Goal: Task Accomplishment & Management: Manage account settings

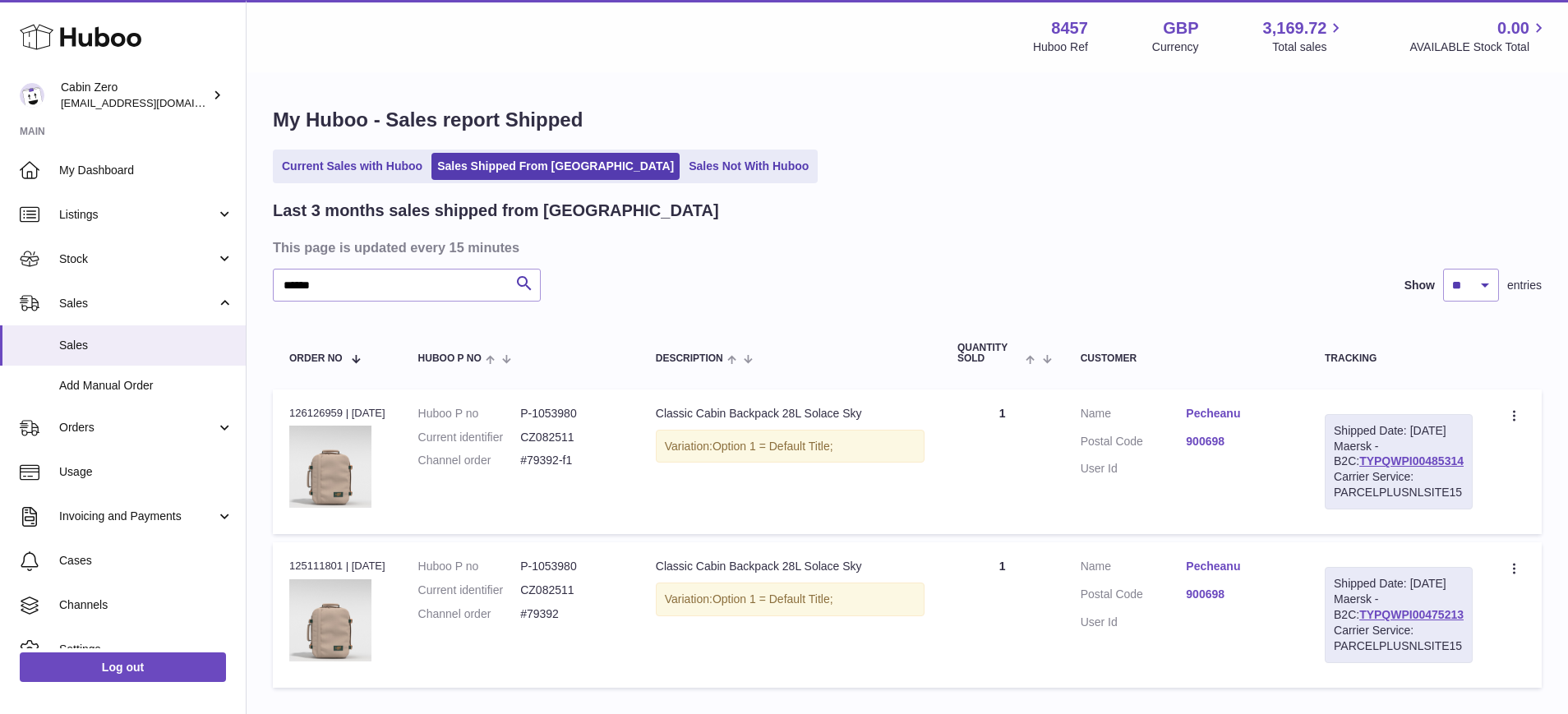
click at [131, 425] on span "Orders" at bounding box center [137, 428] width 157 height 16
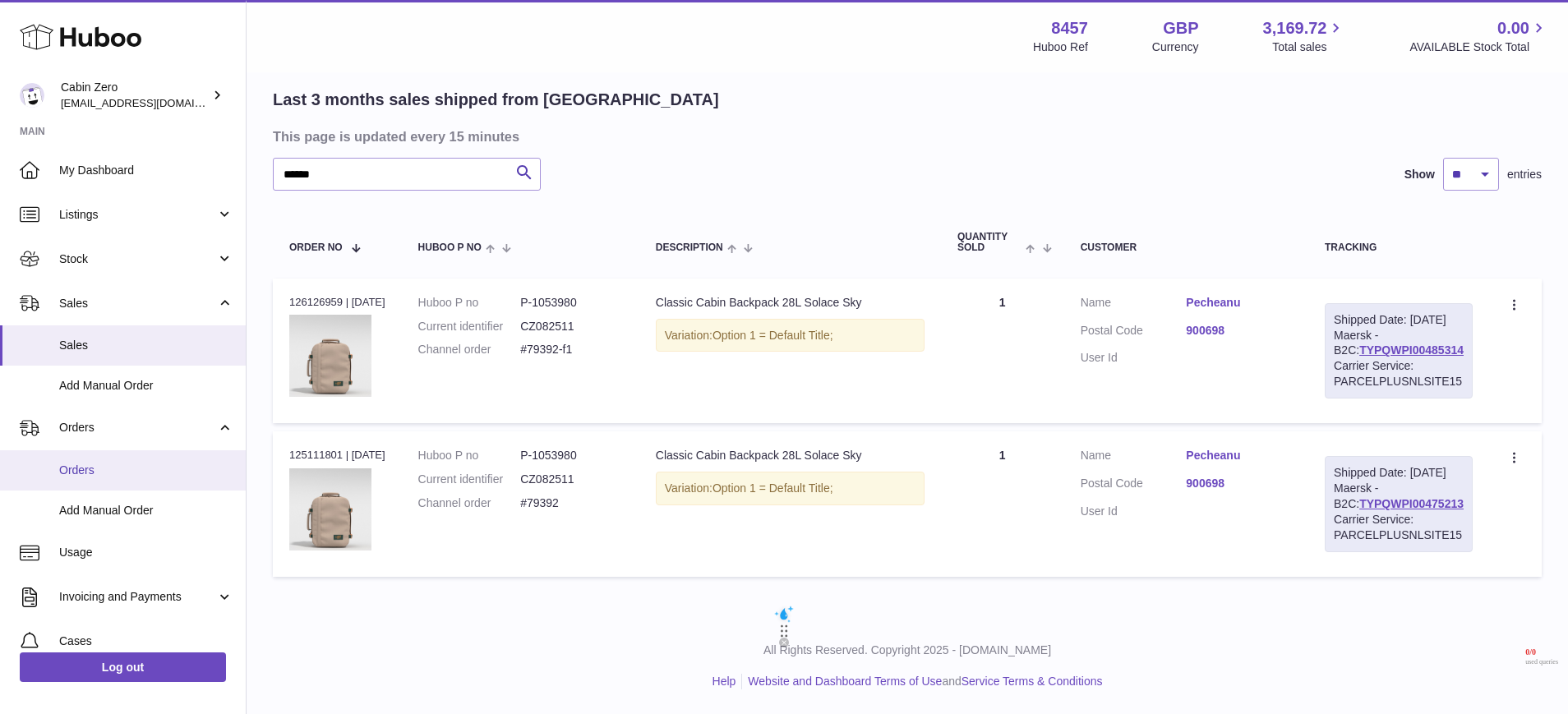
click at [117, 457] on link "Orders" at bounding box center [123, 470] width 245 height 41
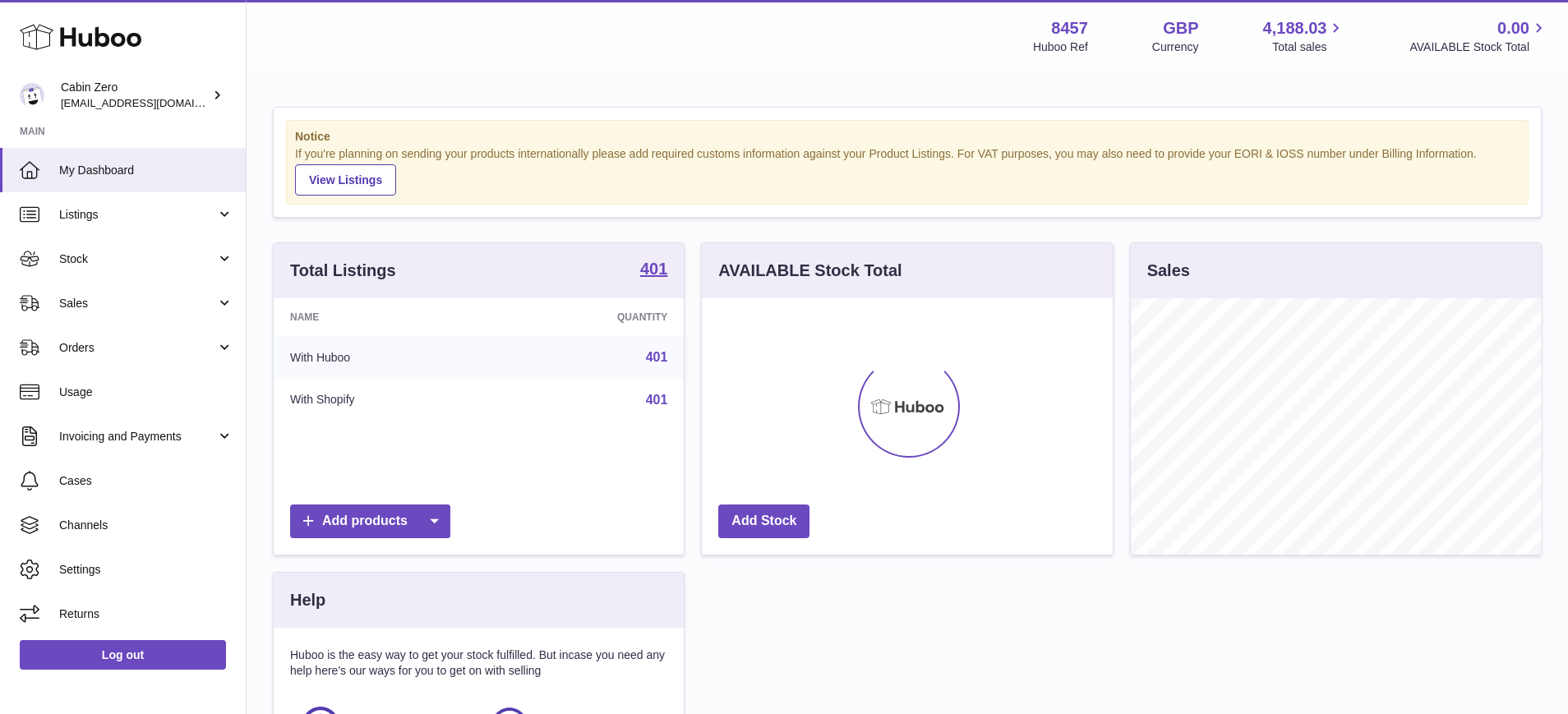
scroll to position [257, 411]
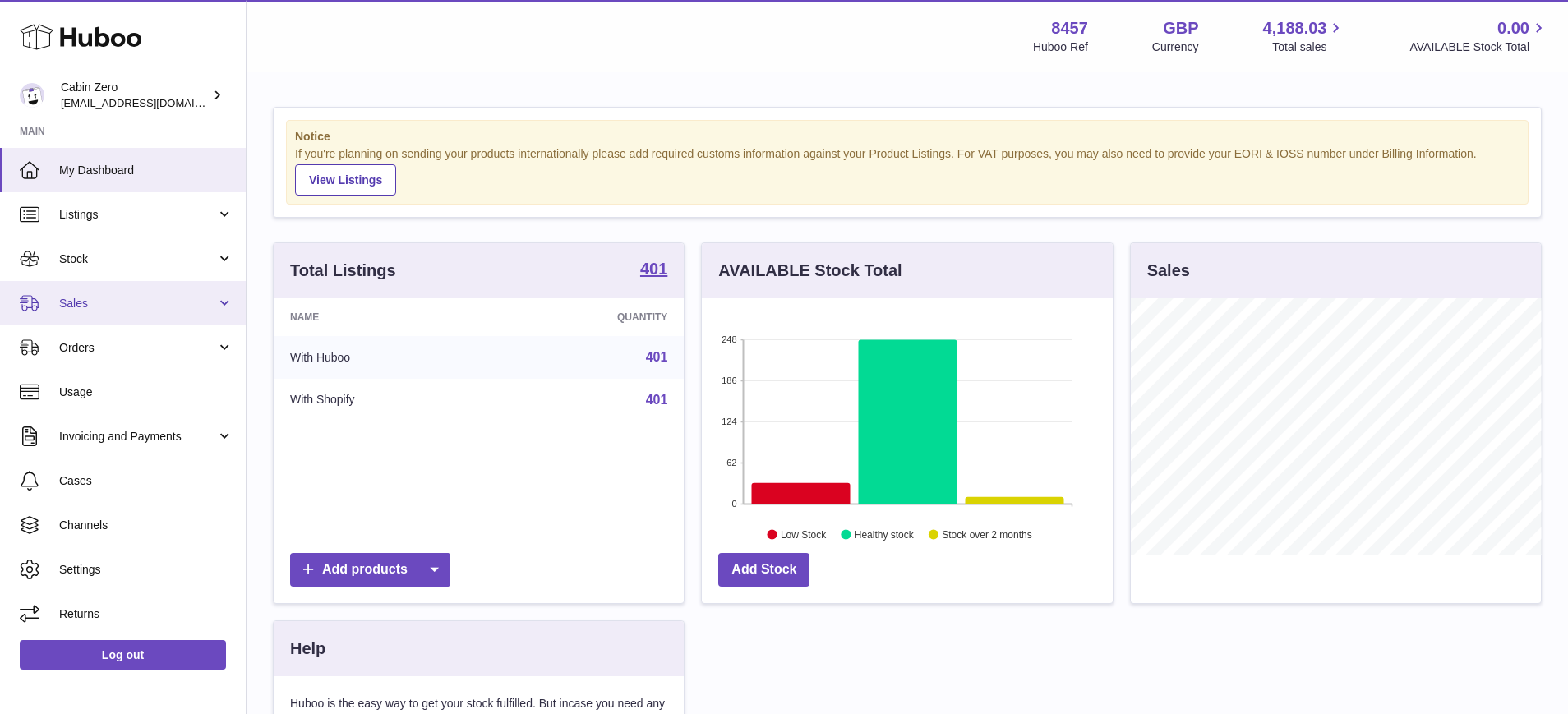
click at [207, 312] on link "Sales" at bounding box center [123, 303] width 245 height 44
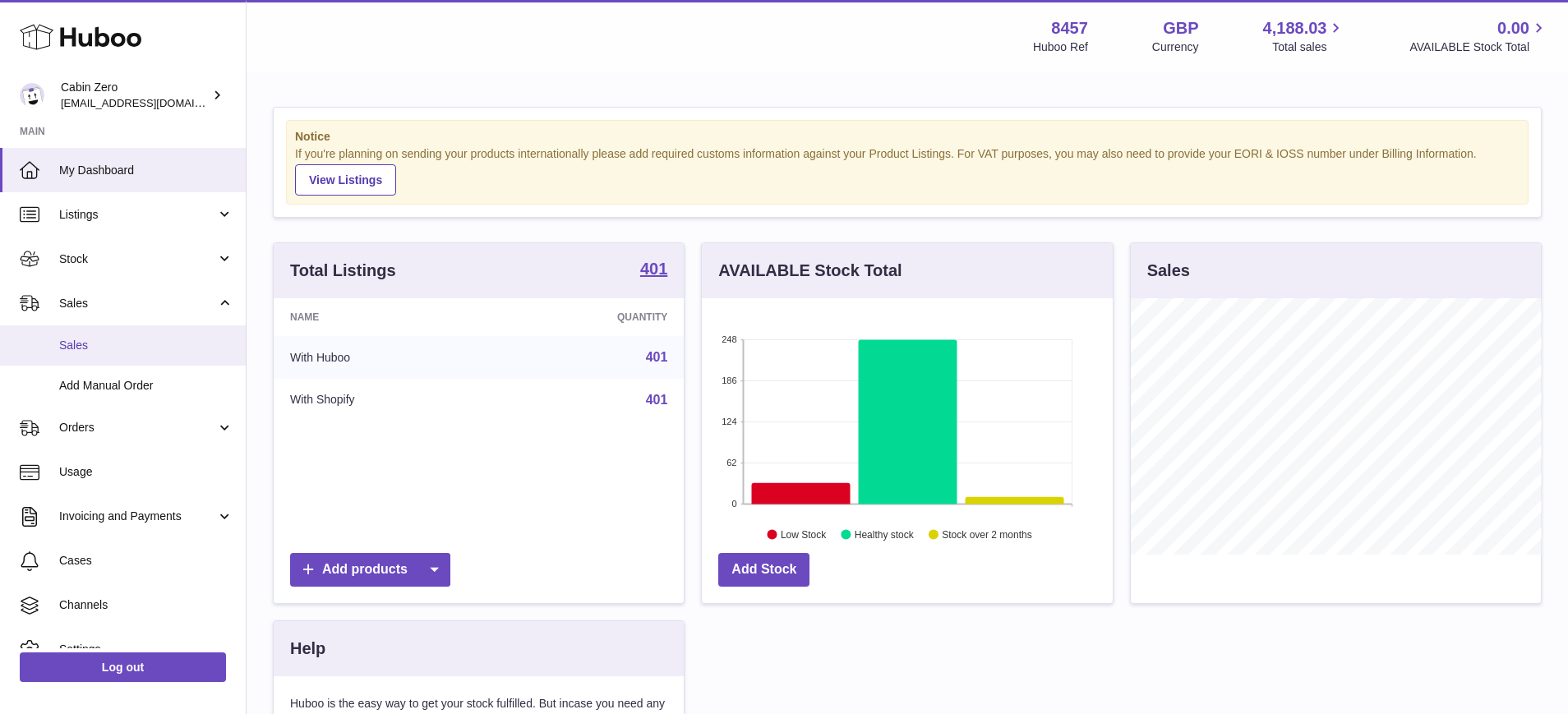
click at [174, 336] on link "Sales" at bounding box center [123, 346] width 245 height 41
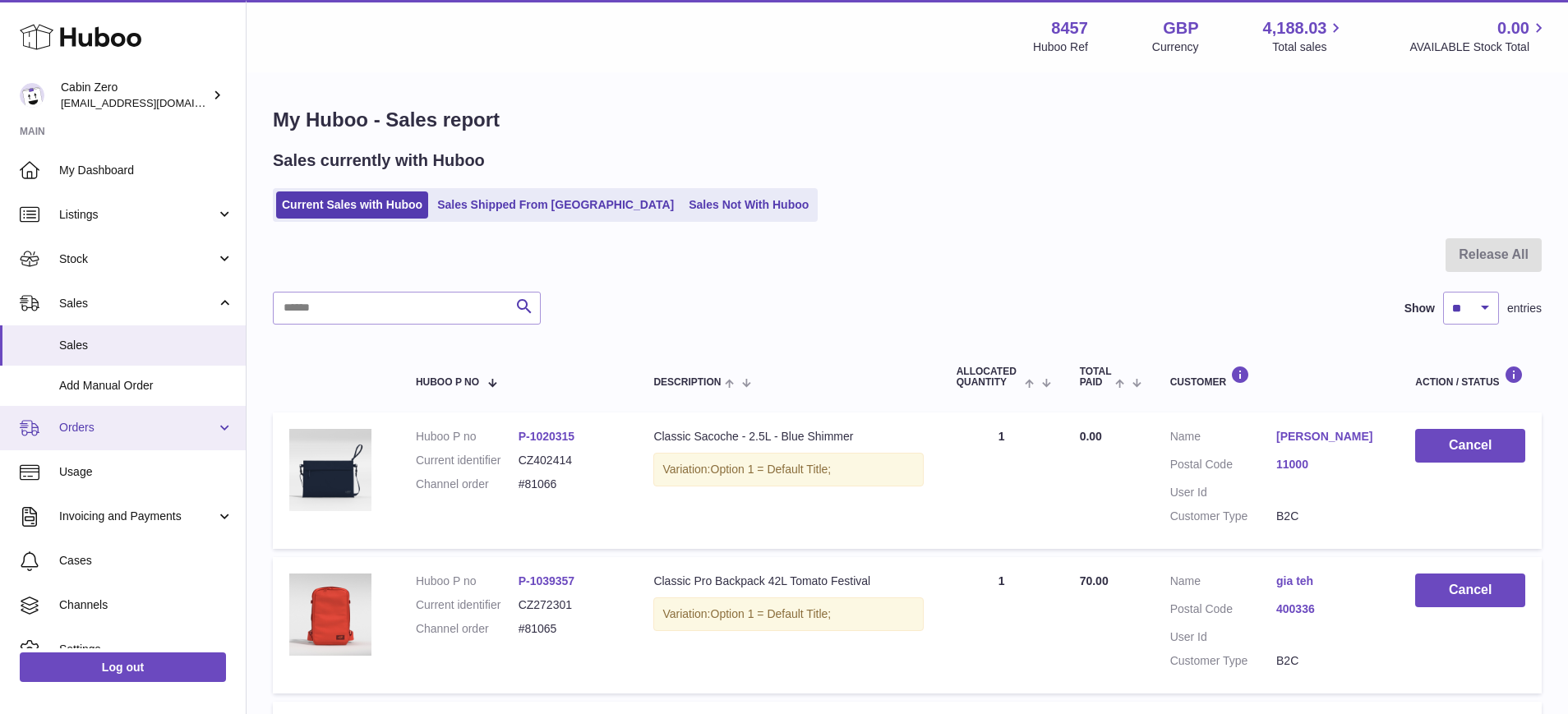
click at [218, 432] on link "Orders" at bounding box center [123, 428] width 245 height 44
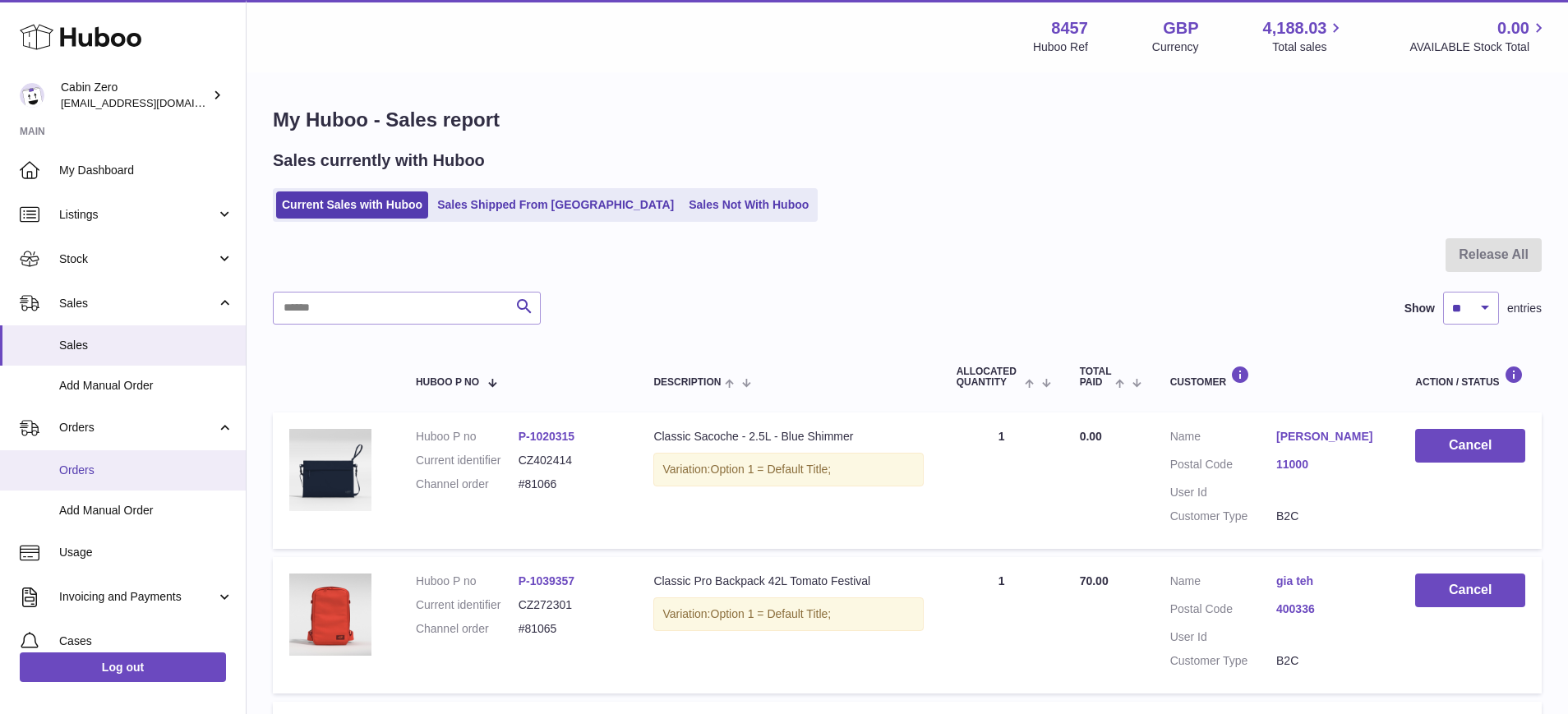
click at [169, 459] on link "Orders" at bounding box center [123, 470] width 245 height 41
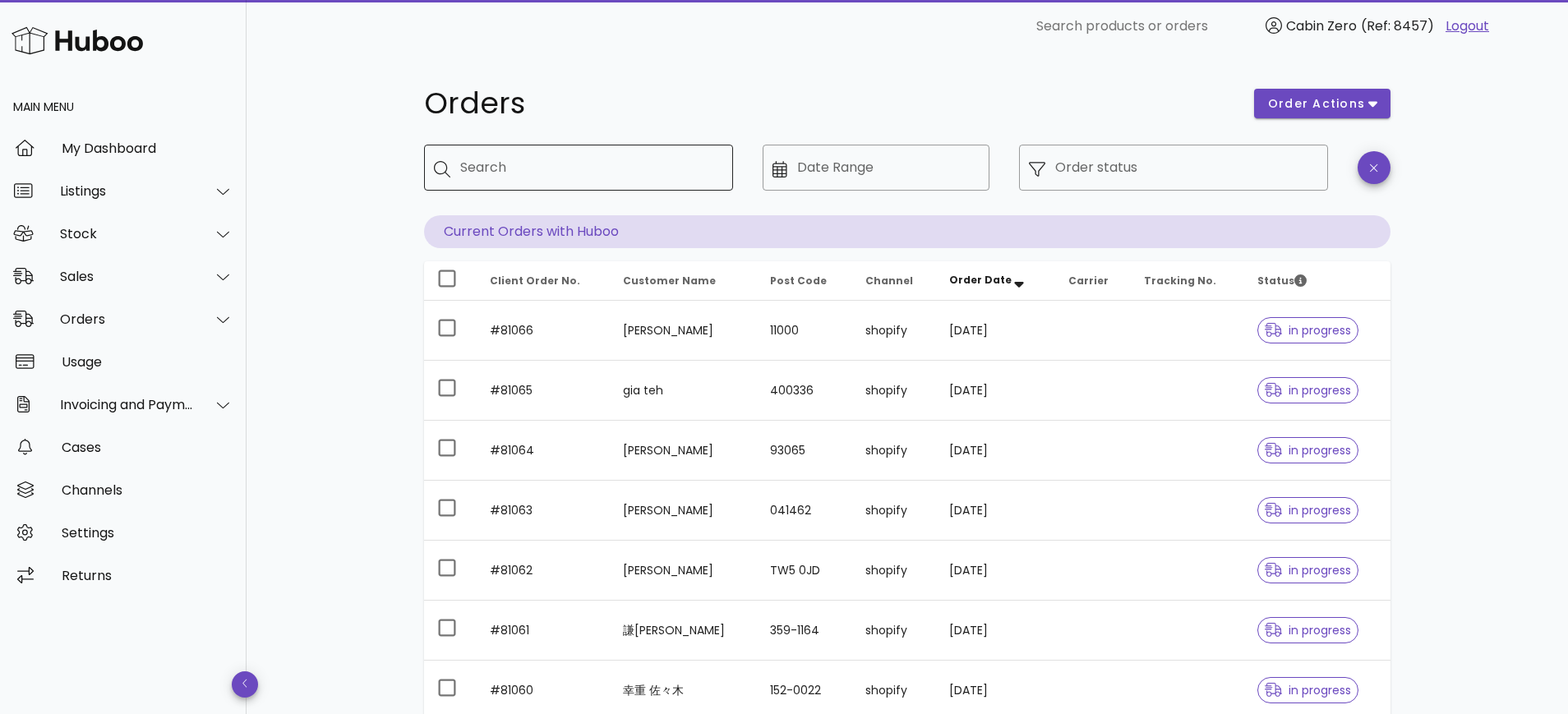
click at [568, 181] on div "Search" at bounding box center [590, 167] width 259 height 46
paste input "******"
click at [472, 165] on input "******" at bounding box center [580, 168] width 240 height 26
type input "*****"
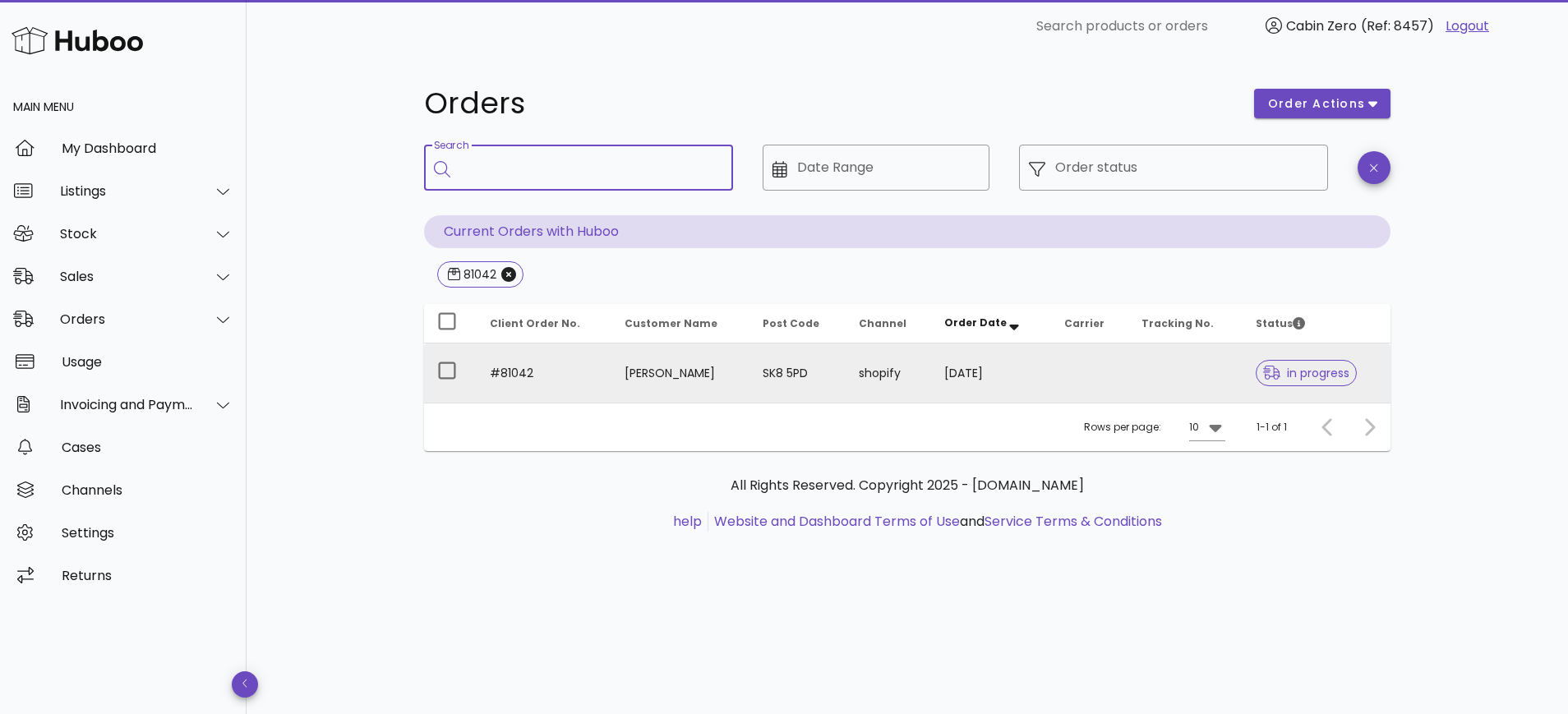
click at [614, 354] on td "[PERSON_NAME]" at bounding box center [680, 373] width 138 height 59
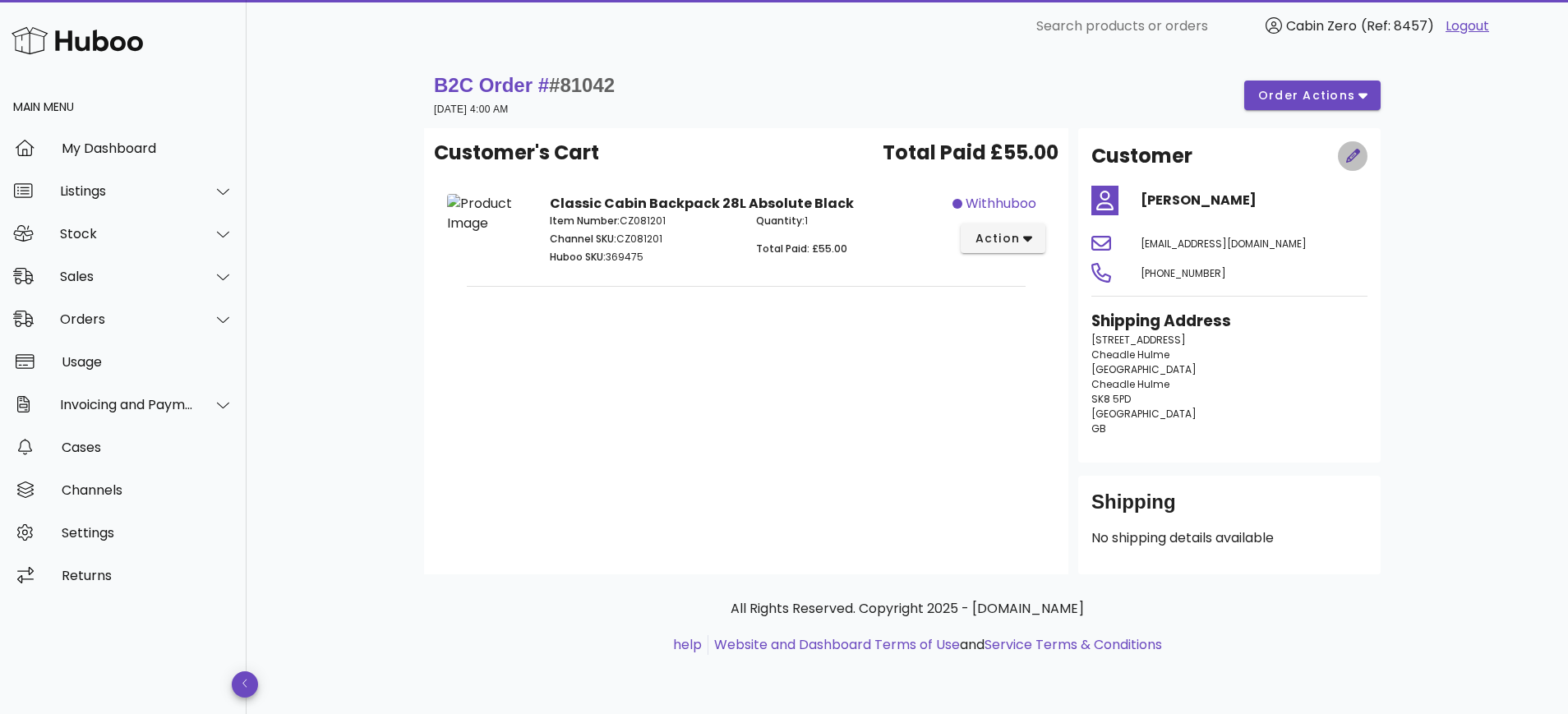
click at [1349, 152] on icon "button" at bounding box center [1354, 156] width 15 height 15
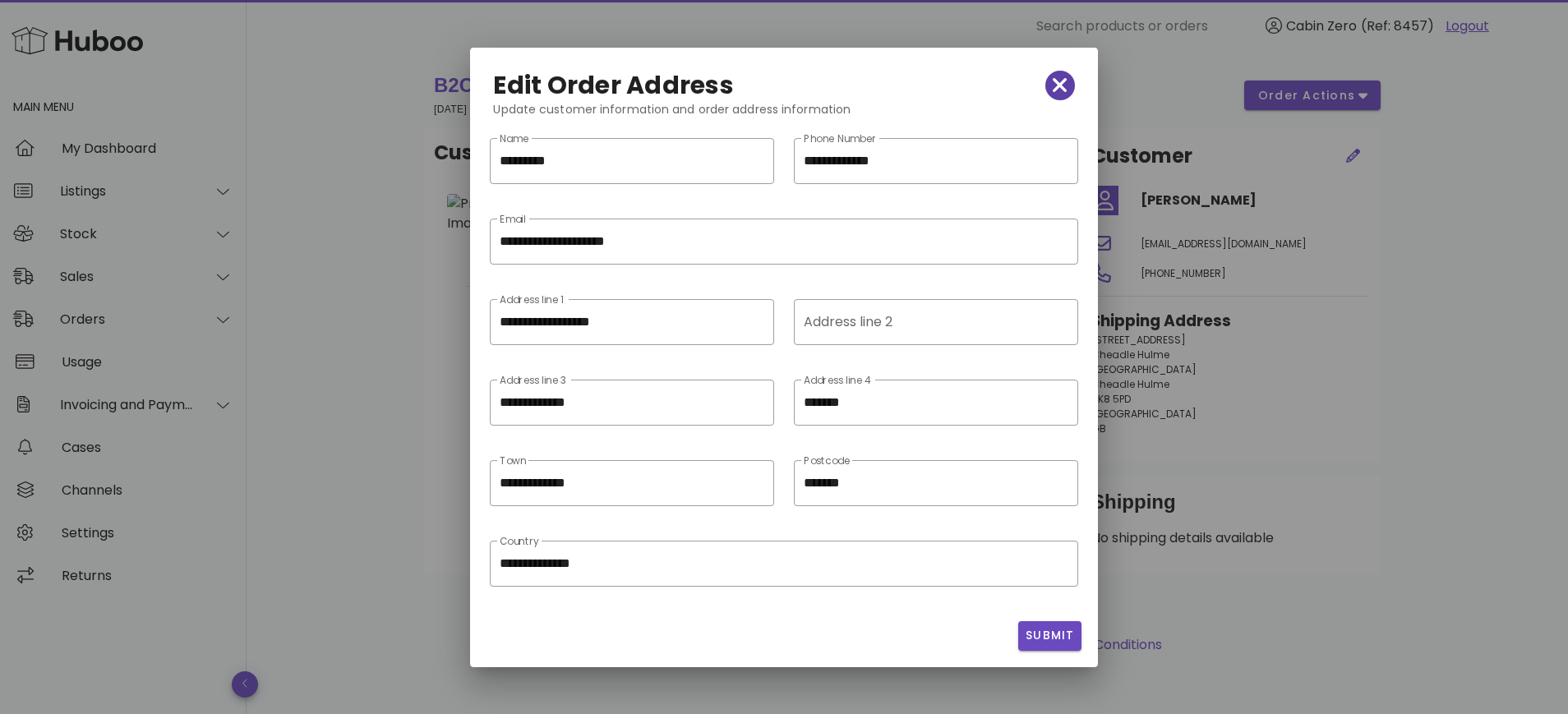
click at [1064, 84] on icon "button" at bounding box center [1060, 86] width 15 height 23
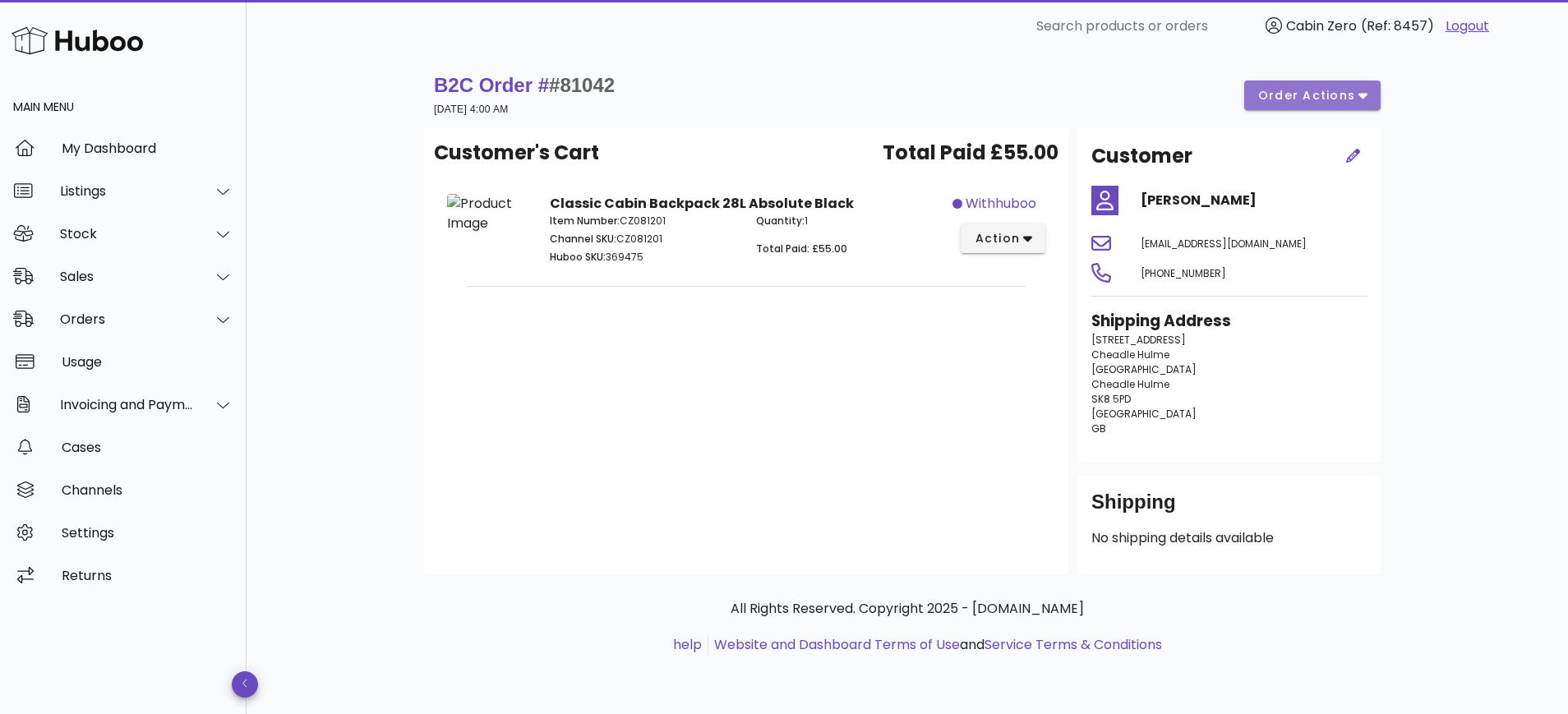
click at [1316, 82] on button "order actions" at bounding box center [1313, 95] width 137 height 29
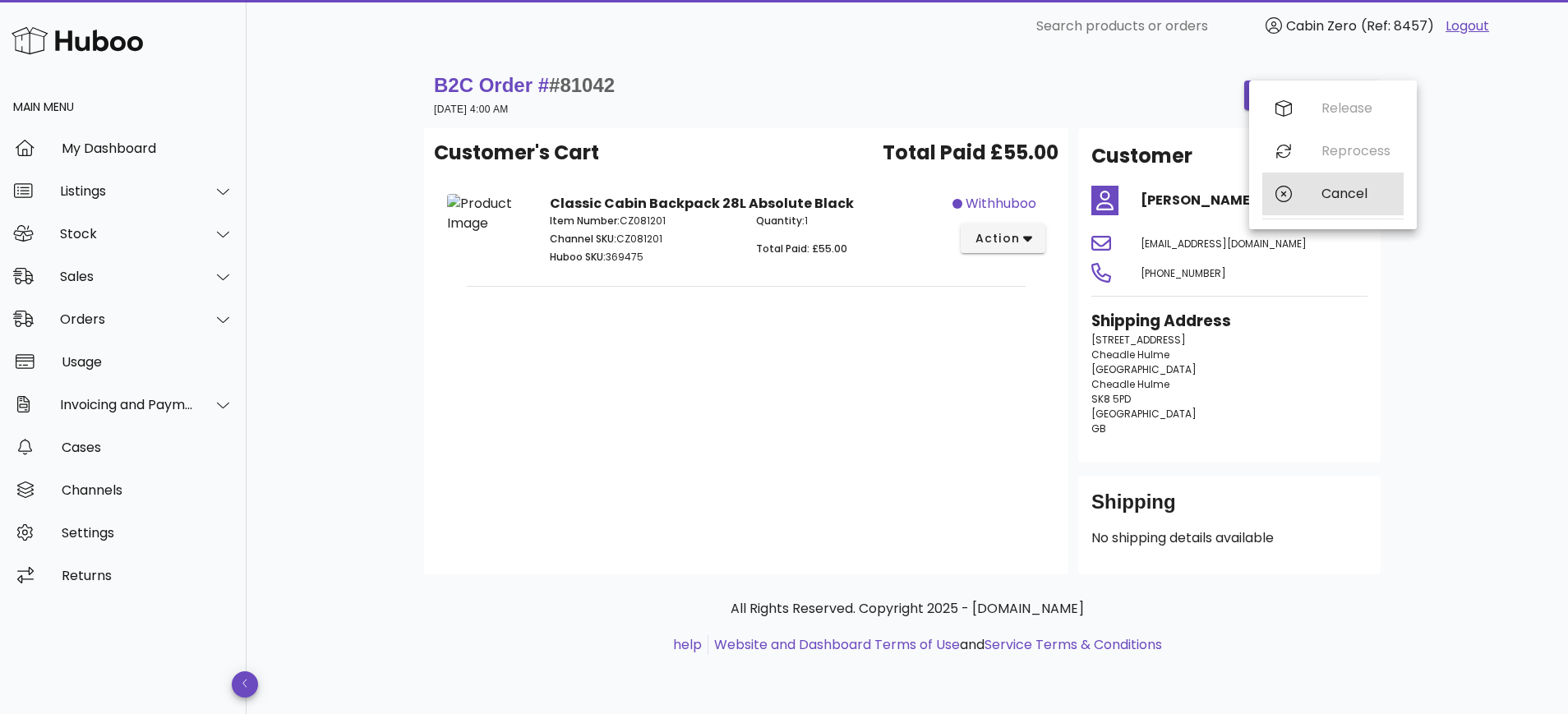
click at [1318, 182] on div "Cancel" at bounding box center [1334, 194] width 142 height 42
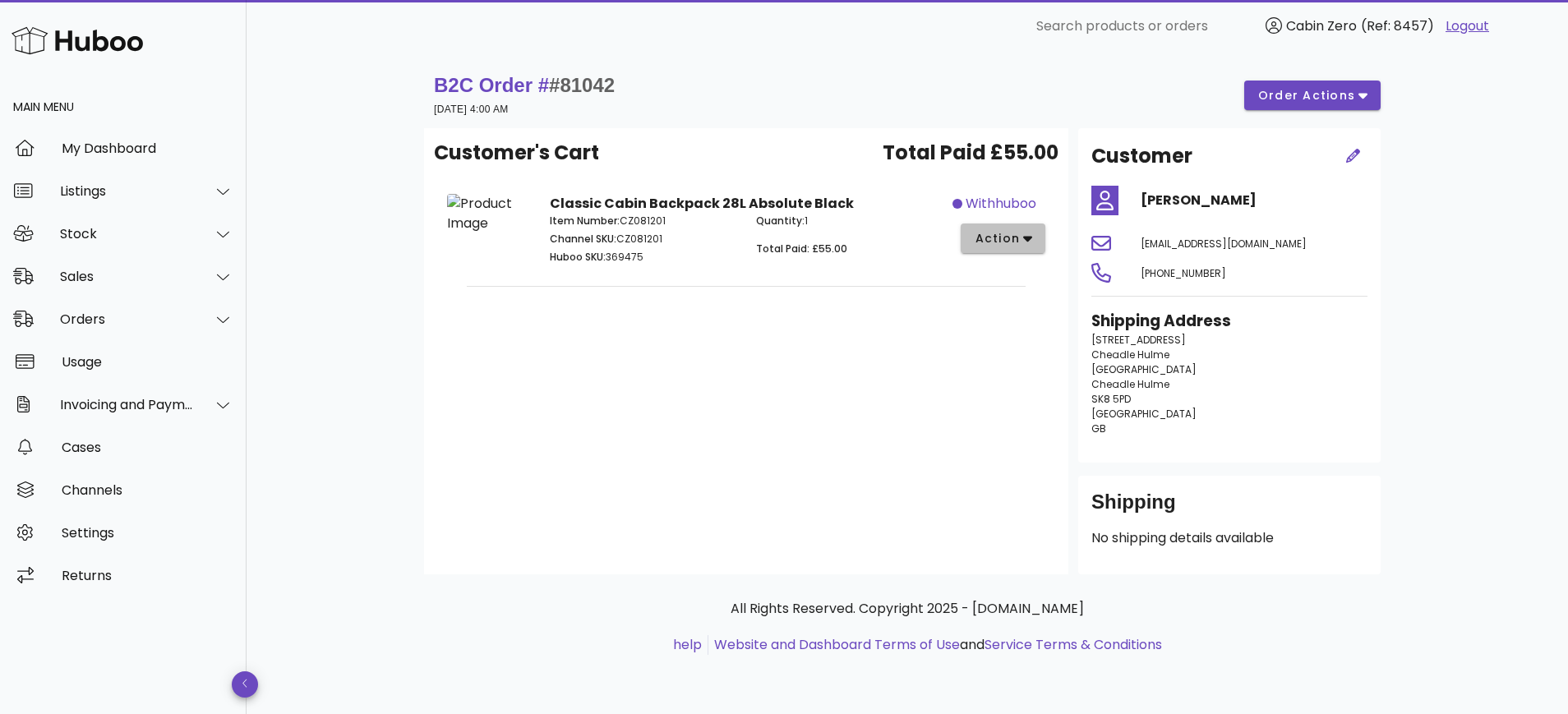
click at [1028, 233] on icon "button" at bounding box center [1028, 238] width 9 height 15
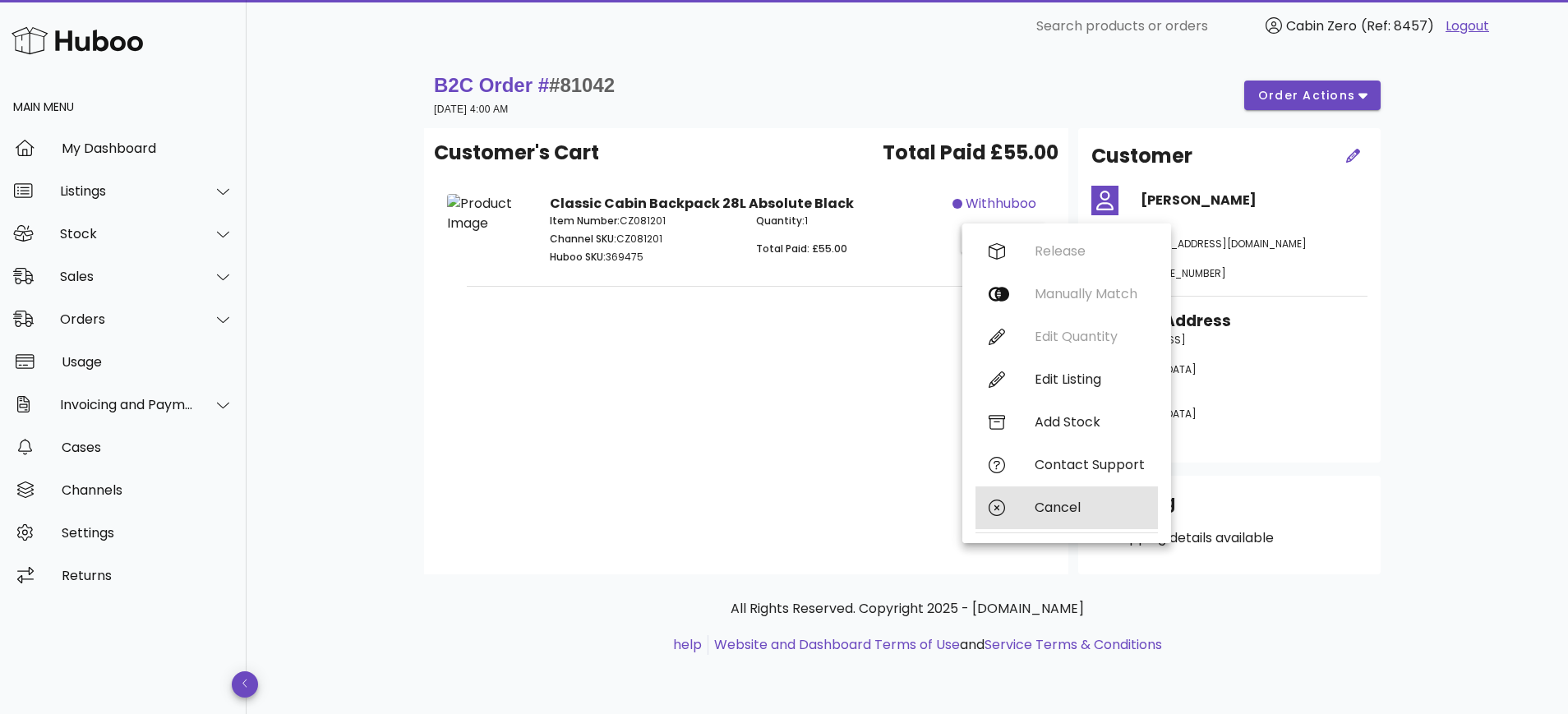
click at [1021, 507] on div "Cancel" at bounding box center [1067, 507] width 182 height 42
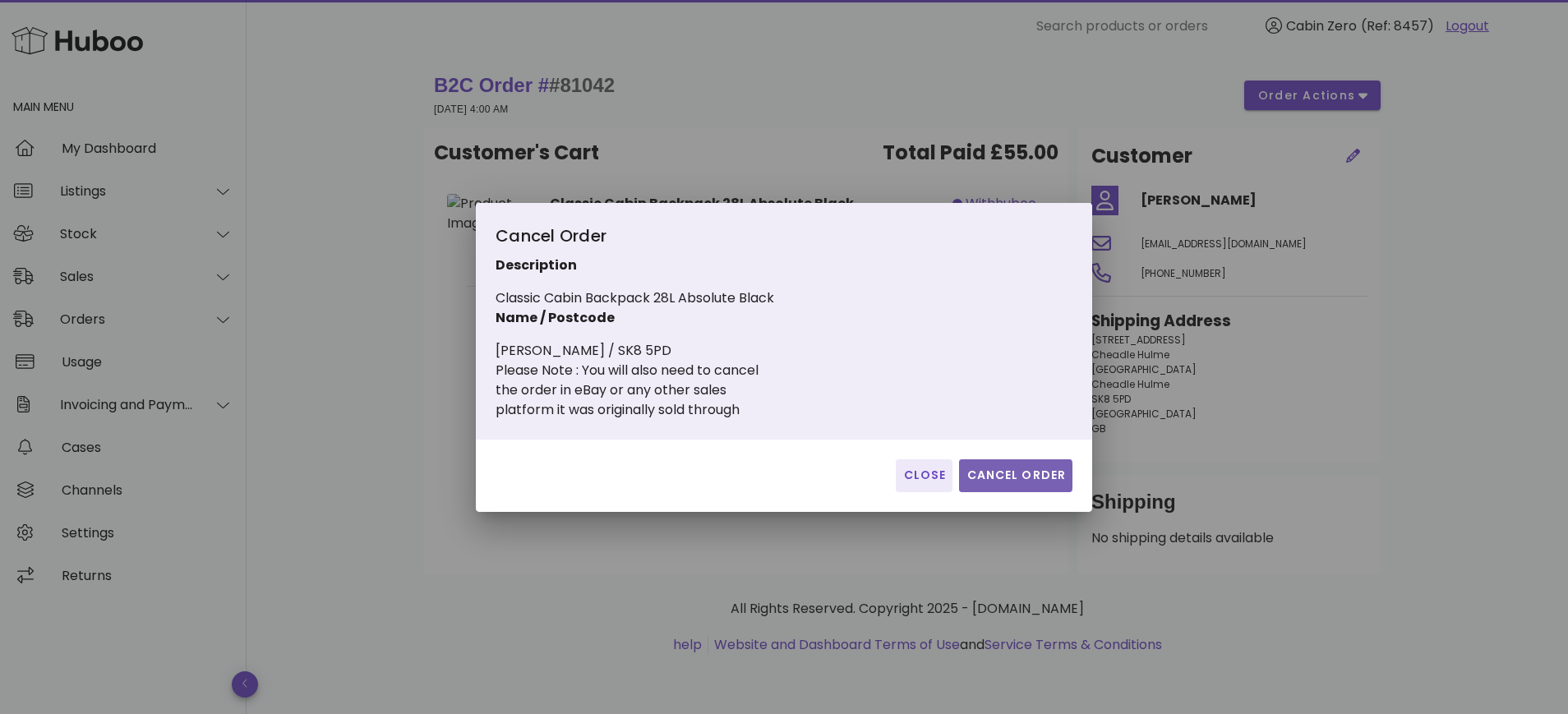
click at [995, 469] on span "Cancel Order" at bounding box center [1016, 475] width 100 height 17
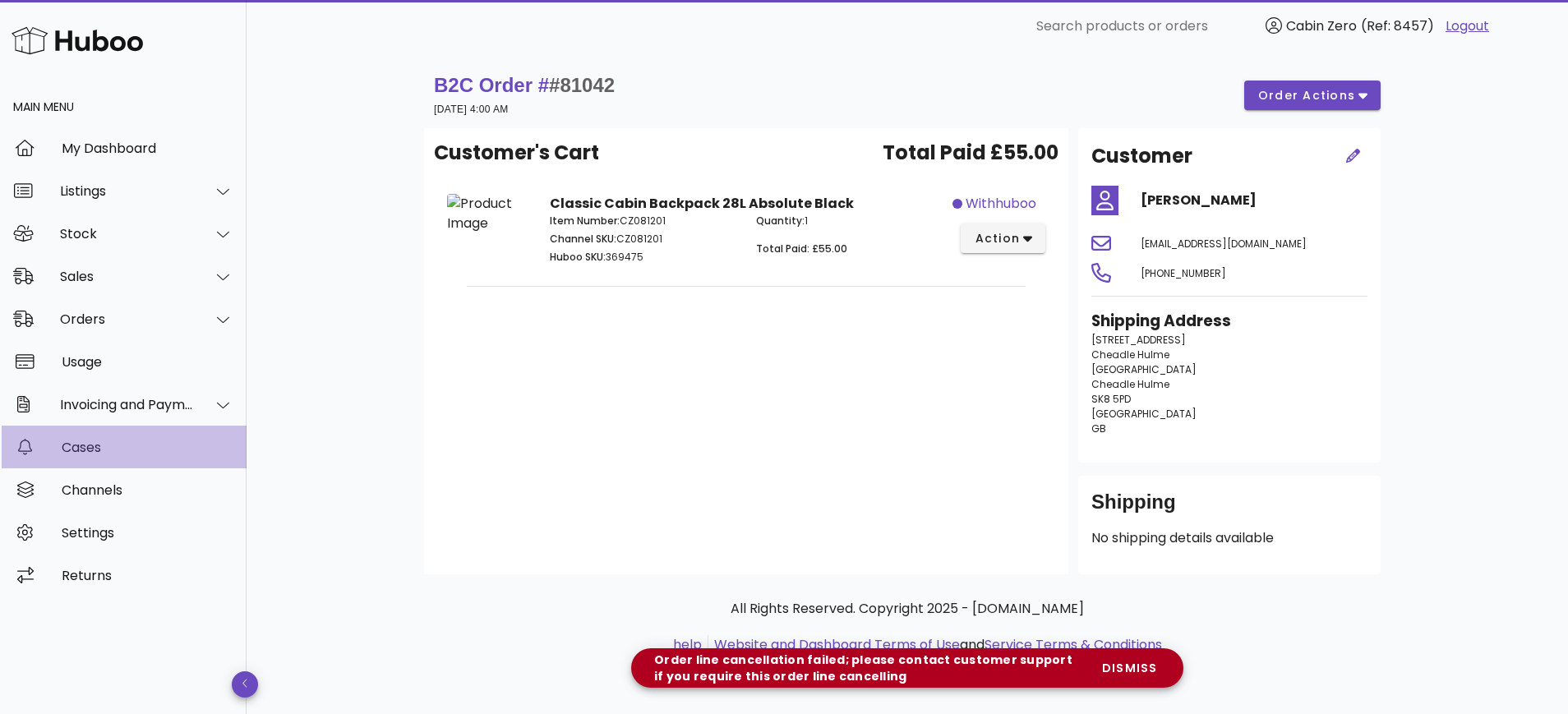
click at [165, 443] on div "Cases" at bounding box center [147, 448] width 172 height 16
